Goal: Task Accomplishment & Management: Complete application form

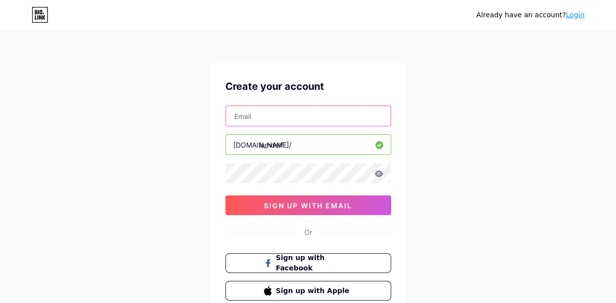
drag, startPoint x: 245, startPoint y: 113, endPoint x: 247, endPoint y: 109, distance: 5.3
click at [245, 113] on input "text" at bounding box center [308, 116] width 165 height 20
type input "[EMAIL_ADDRESS][DOMAIN_NAME]"
click at [380, 172] on icon at bounding box center [378, 173] width 9 height 7
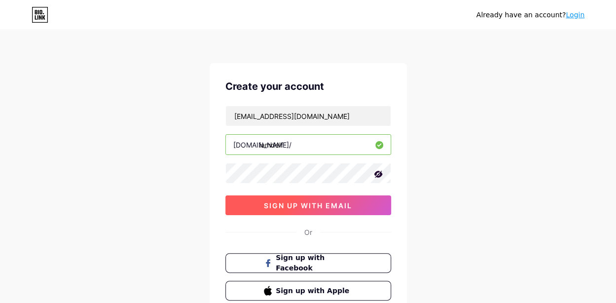
click at [336, 203] on span "sign up with email" at bounding box center [308, 205] width 88 height 8
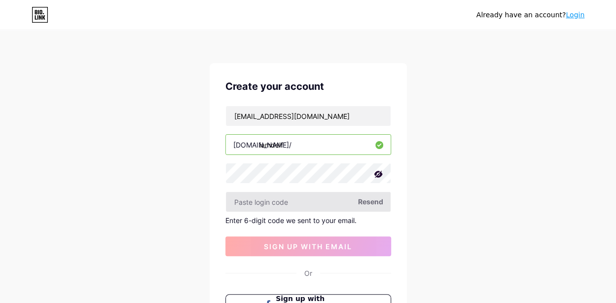
click at [277, 202] on input "text" at bounding box center [308, 202] width 165 height 20
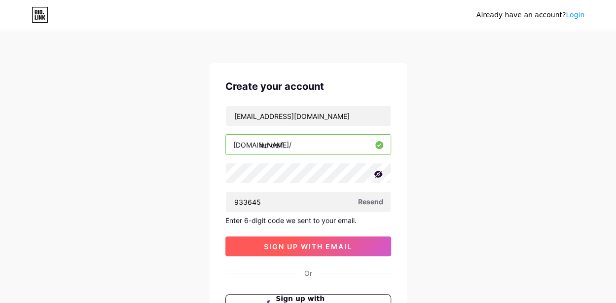
type input "933645"
click at [304, 246] on span "sign up with email" at bounding box center [308, 246] width 88 height 8
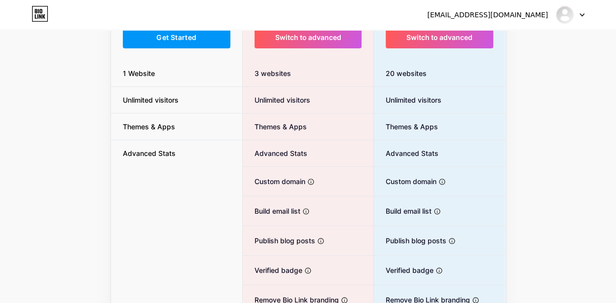
scroll to position [81, 0]
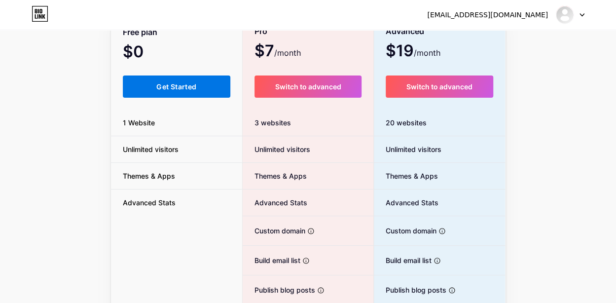
click at [170, 86] on span "Get Started" at bounding box center [176, 86] width 40 height 8
